Goal: Information Seeking & Learning: Learn about a topic

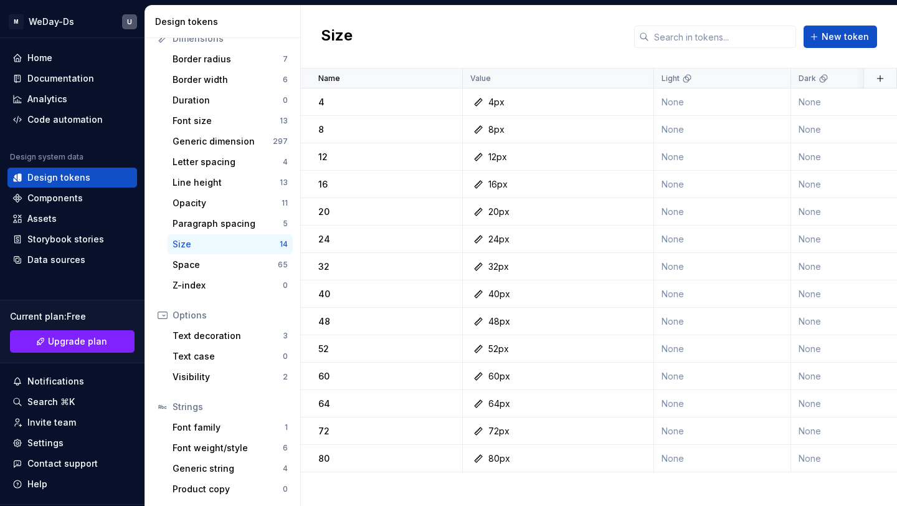
scroll to position [176, 0]
click at [219, 450] on div "Font weight/style" at bounding box center [228, 447] width 110 height 12
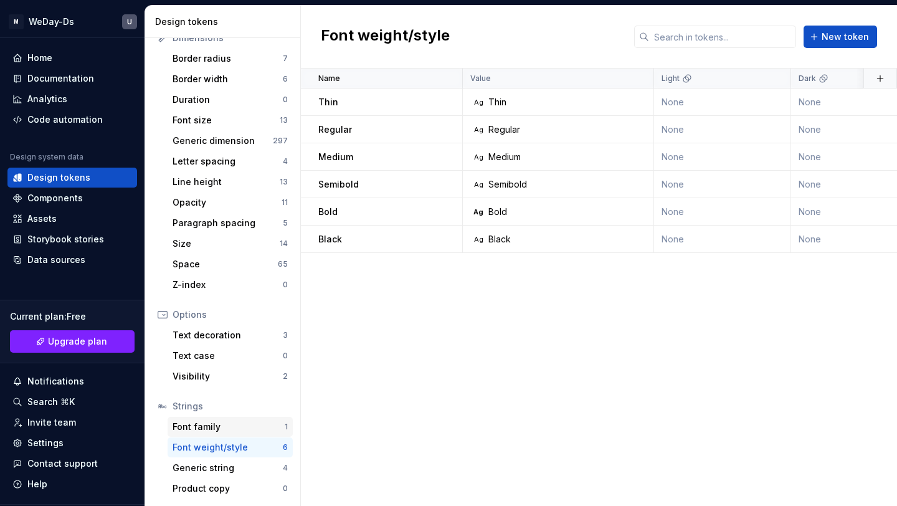
click at [221, 426] on div "Font family" at bounding box center [229, 427] width 112 height 12
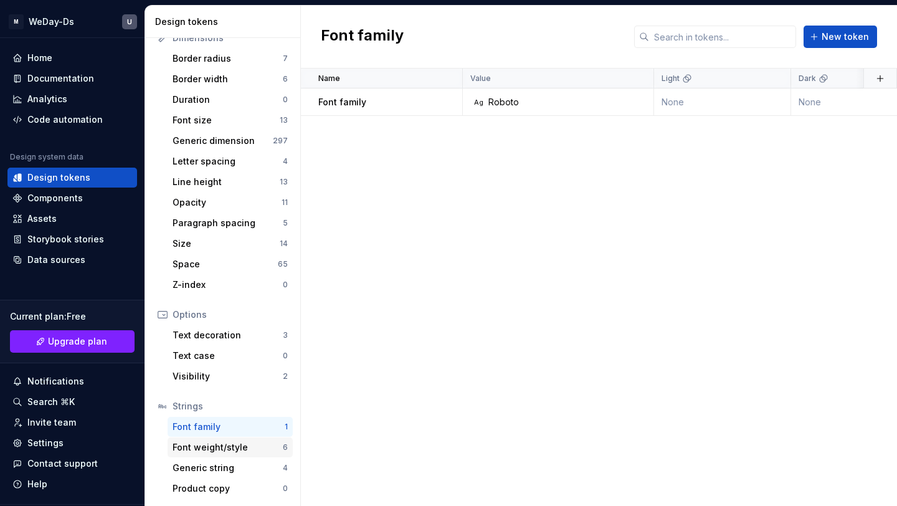
click at [232, 439] on div "Font weight/style 6" at bounding box center [230, 447] width 125 height 20
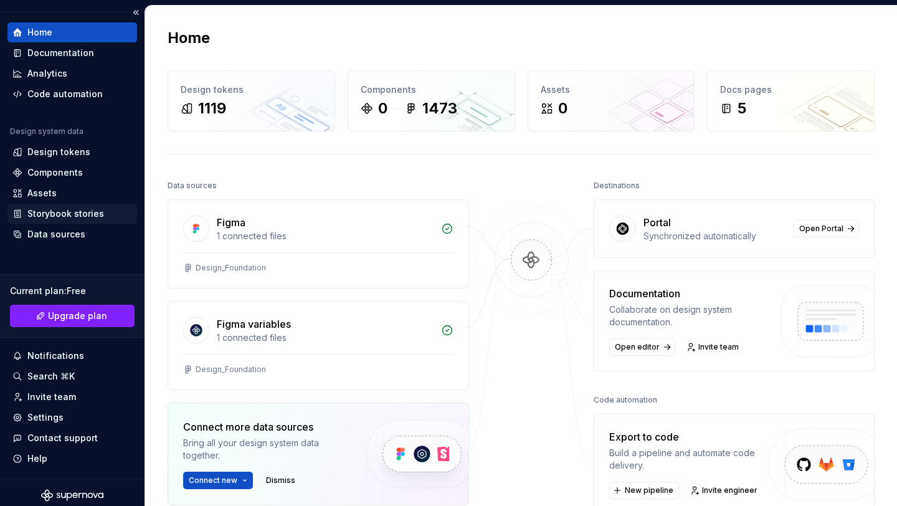
scroll to position [31, 0]
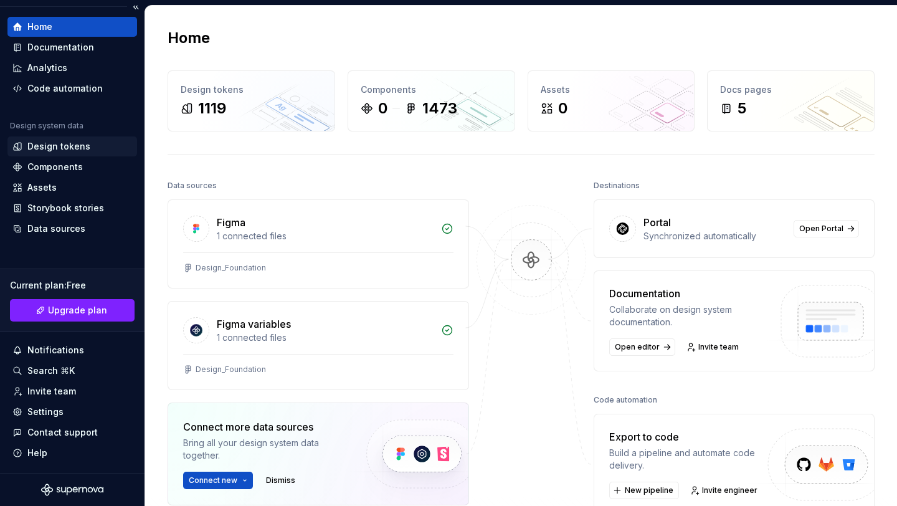
click at [70, 152] on div "Design tokens" at bounding box center [58, 146] width 63 height 12
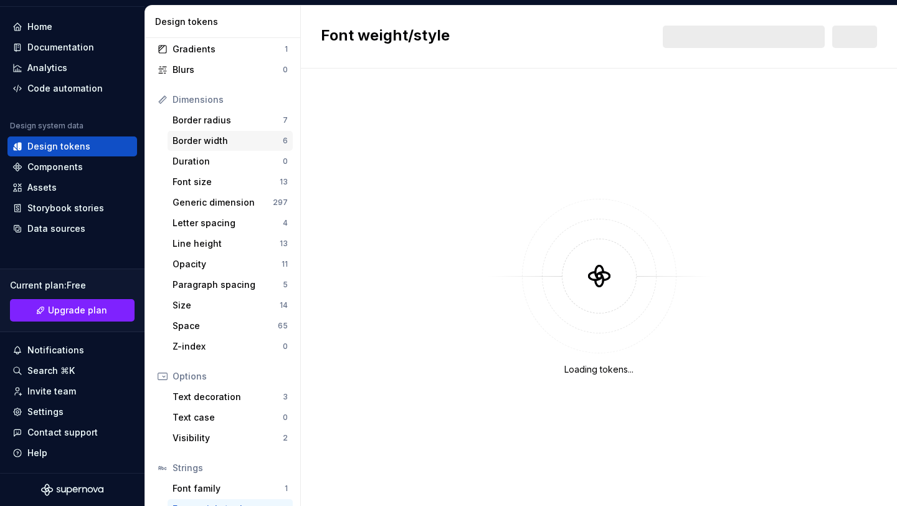
scroll to position [176, 0]
